Goal: Check status

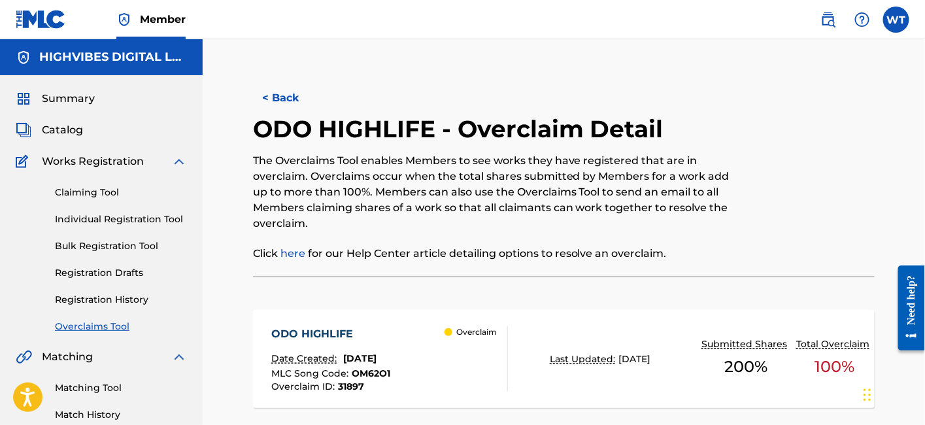
drag, startPoint x: 52, startPoint y: 103, endPoint x: 103, endPoint y: 108, distance: 50.5
click at [52, 103] on span "Summary" at bounding box center [68, 99] width 53 height 16
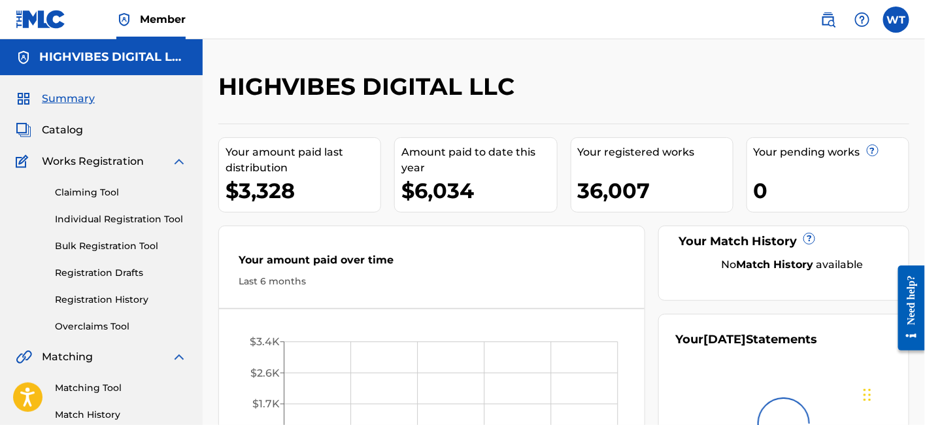
scroll to position [145, 0]
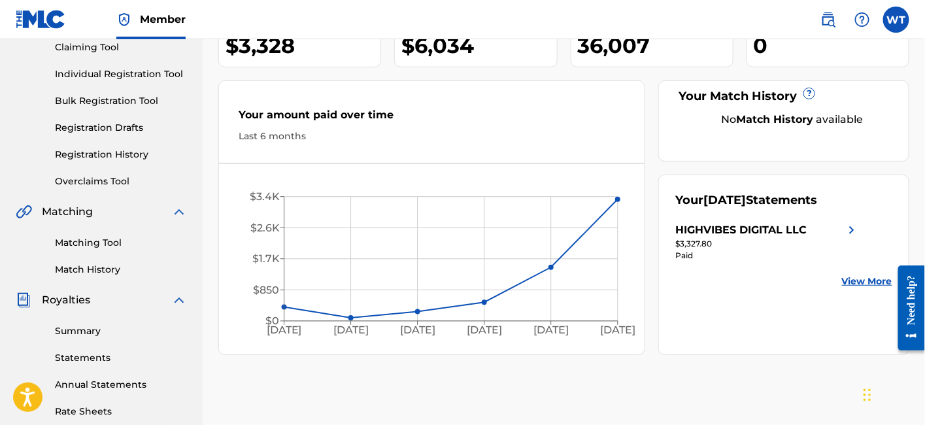
click at [851, 280] on link "View More" at bounding box center [867, 282] width 50 height 14
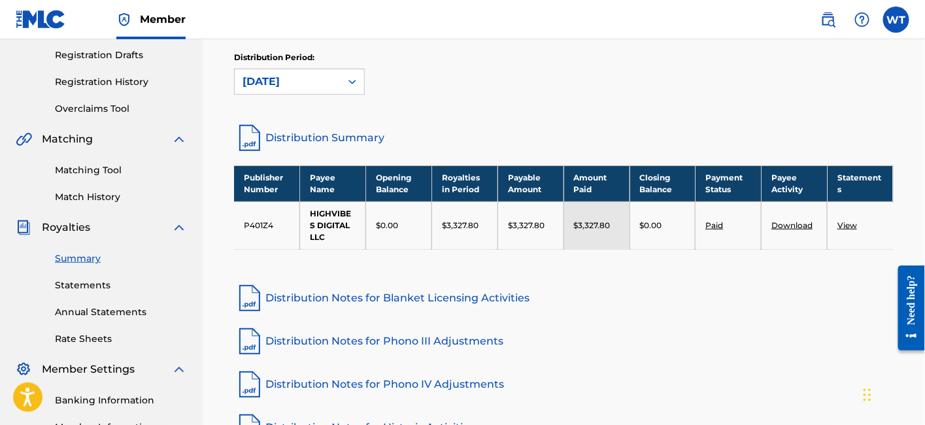
scroll to position [145, 0]
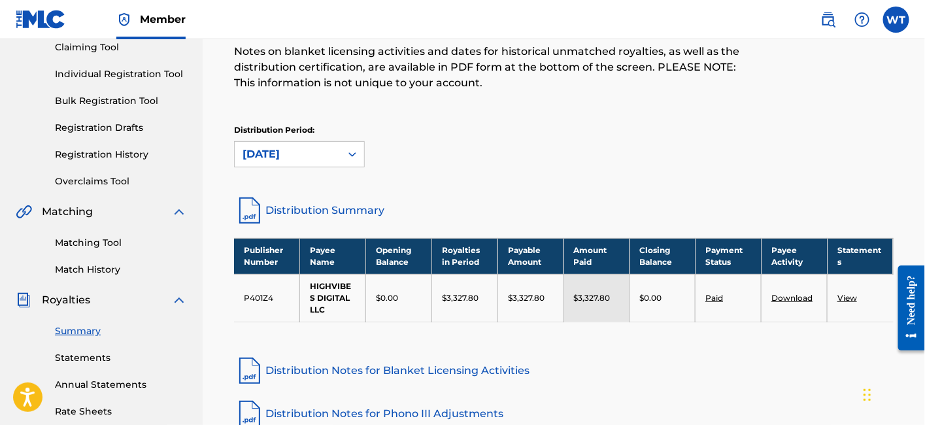
click at [341, 155] on div at bounding box center [353, 155] width 24 height 24
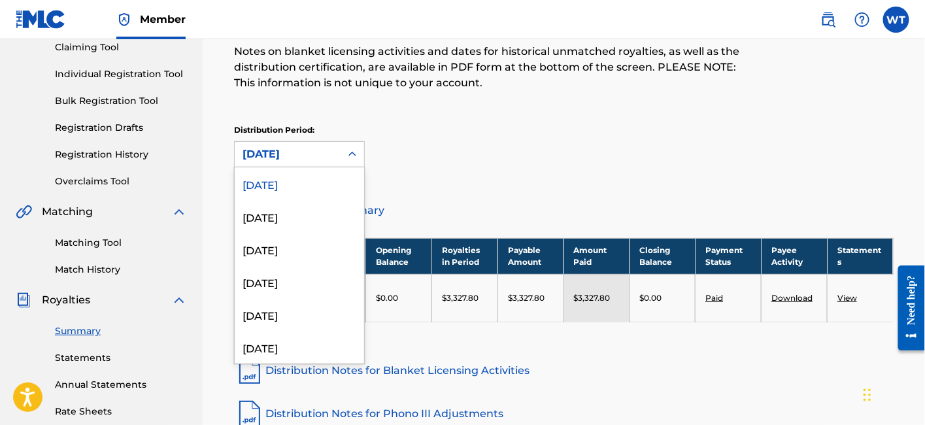
click at [478, 156] on div "Distribution Period: 53 results available. Use Up and Down to choose options, p…" at bounding box center [564, 145] width 660 height 43
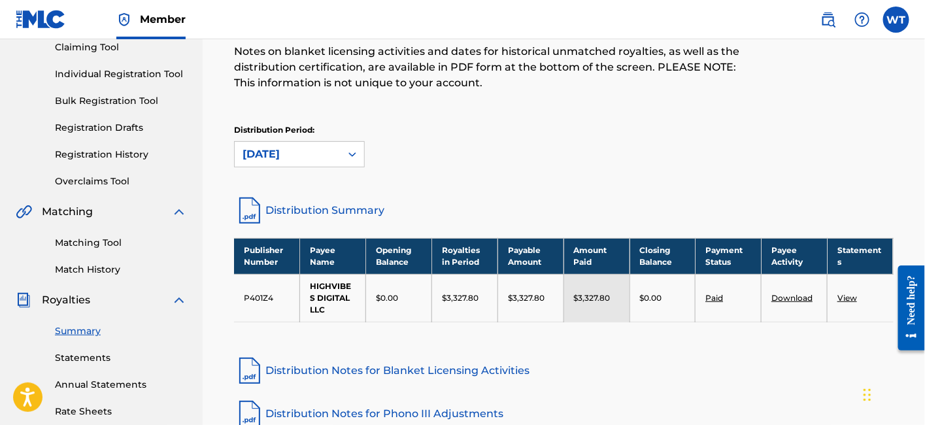
click at [845, 295] on link "View" at bounding box center [847, 298] width 20 height 10
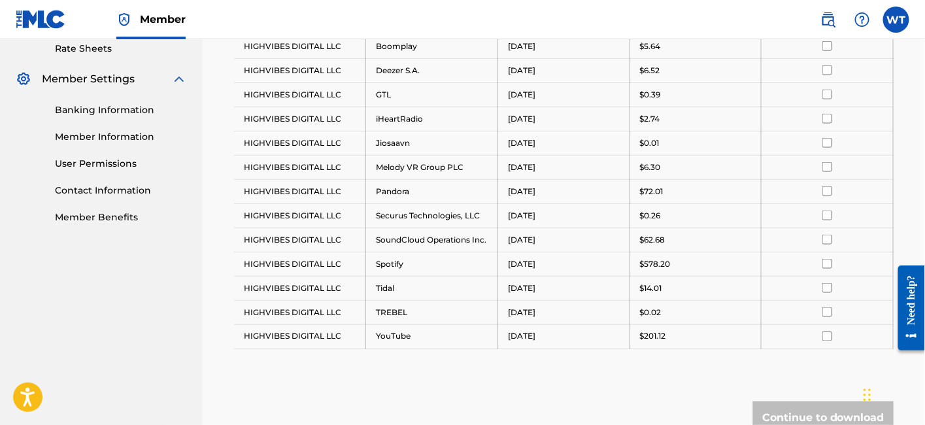
scroll to position [435, 0]
